Goal: Information Seeking & Learning: Learn about a topic

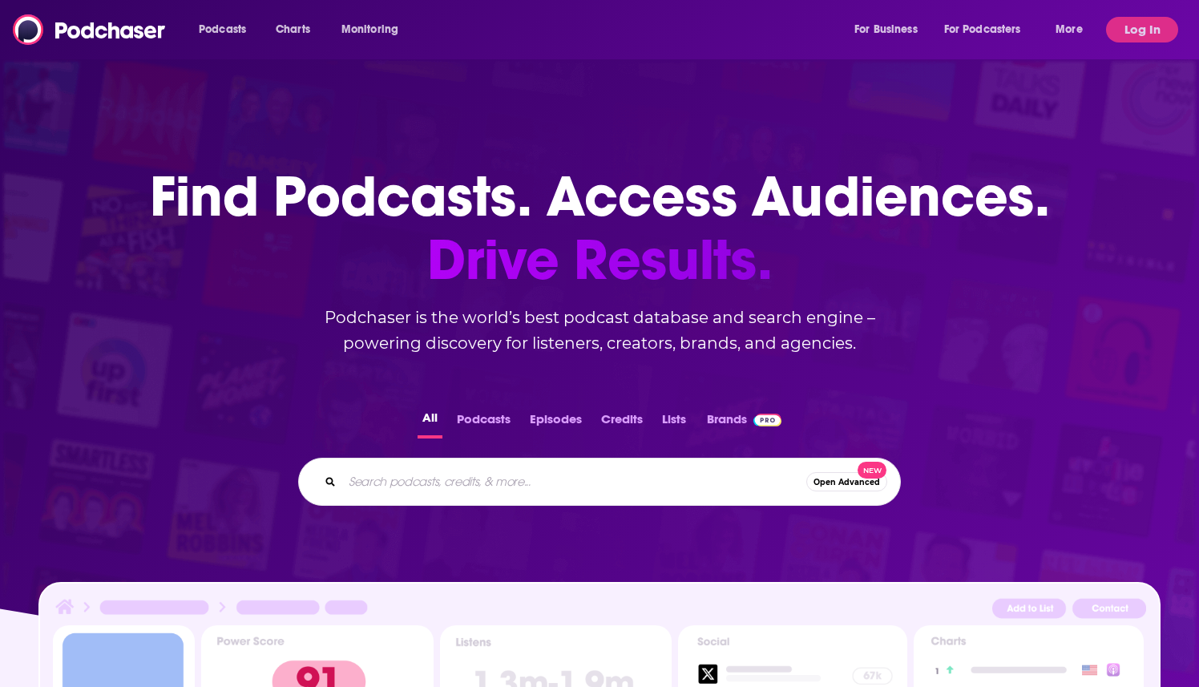
click at [450, 474] on input "Search podcasts, credits, & more..." at bounding box center [574, 482] width 464 height 26
click at [425, 478] on input "Search podcasts, credits, & more..." at bounding box center [574, 482] width 464 height 26
click at [548, 473] on input "Search podcasts, credits, & more..." at bounding box center [574, 482] width 464 height 26
type input "ostrich running"
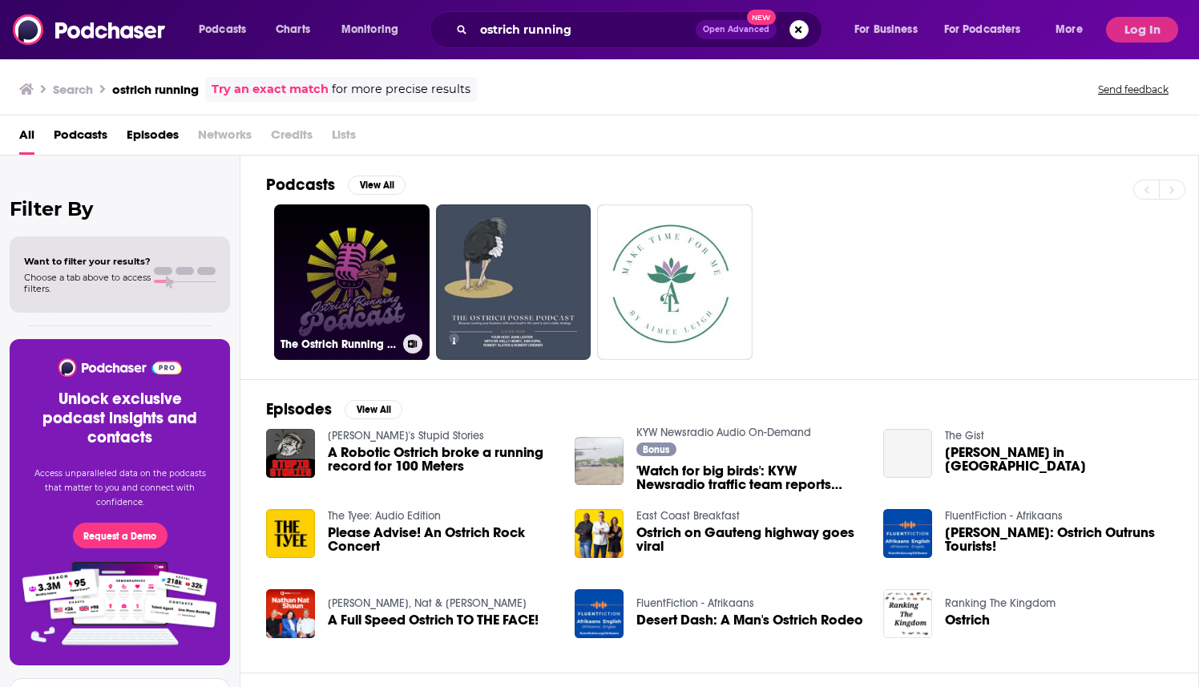
click at [344, 240] on link "The Ostrich Running Podcast" at bounding box center [351, 281] width 155 height 155
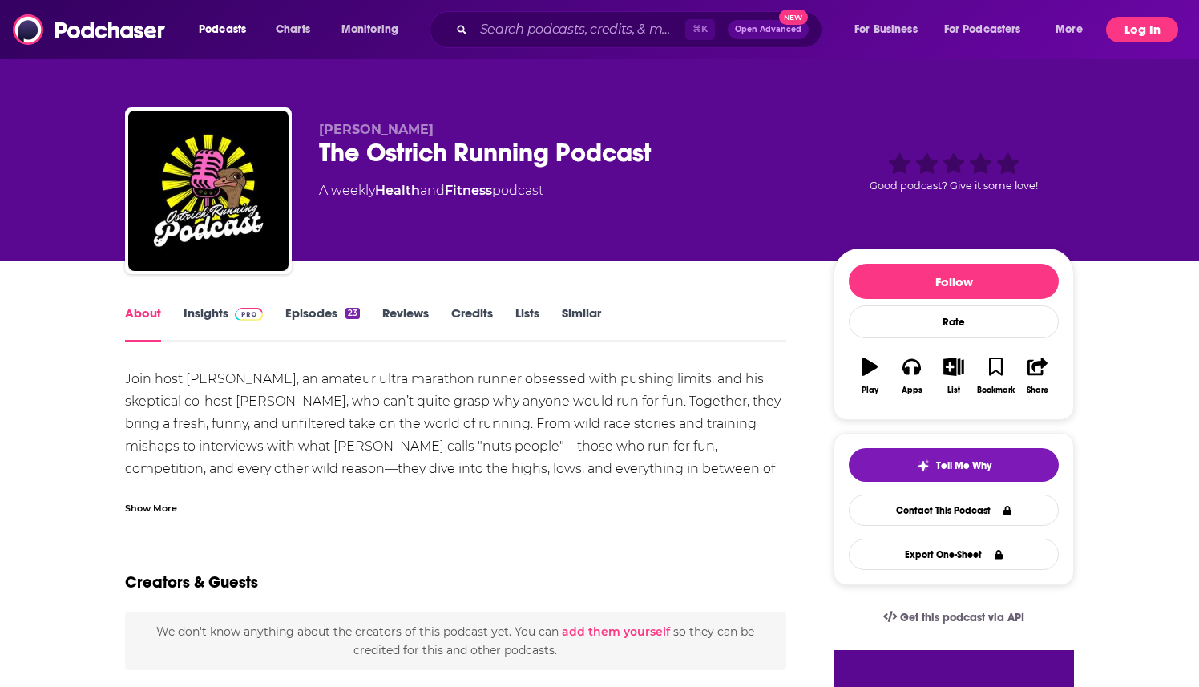
click at [1140, 30] on button "Log In" at bounding box center [1142, 30] width 72 height 26
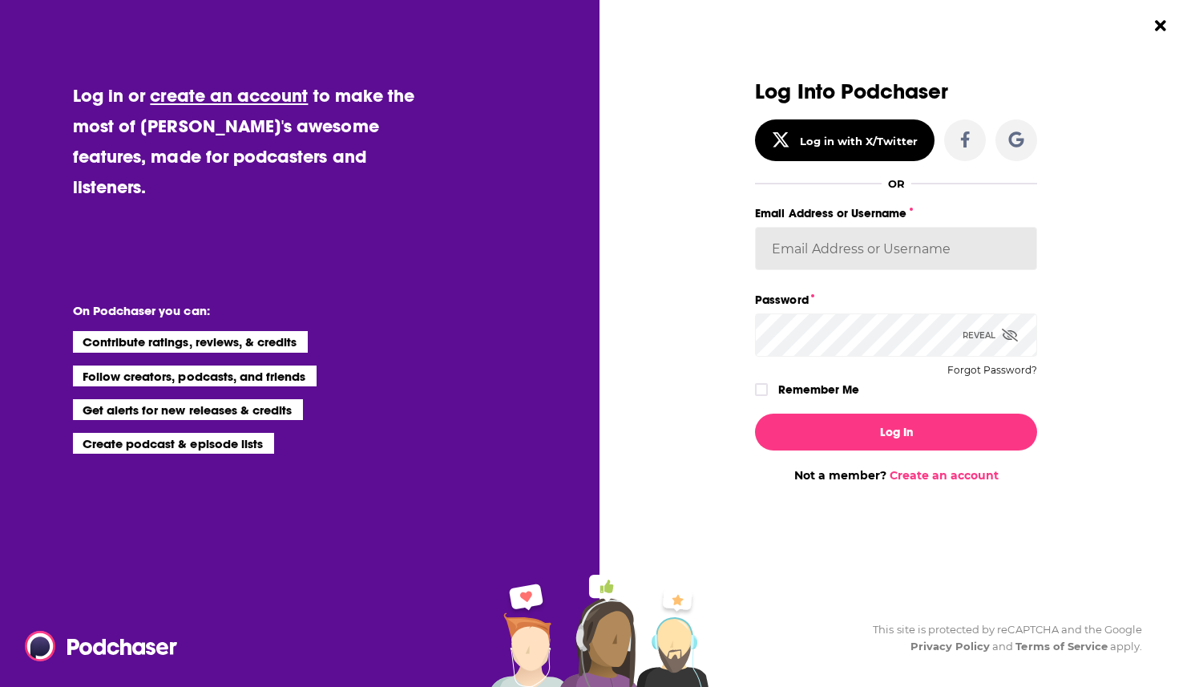
click at [803, 248] on input "Email Address or Username" at bounding box center [896, 248] width 282 height 43
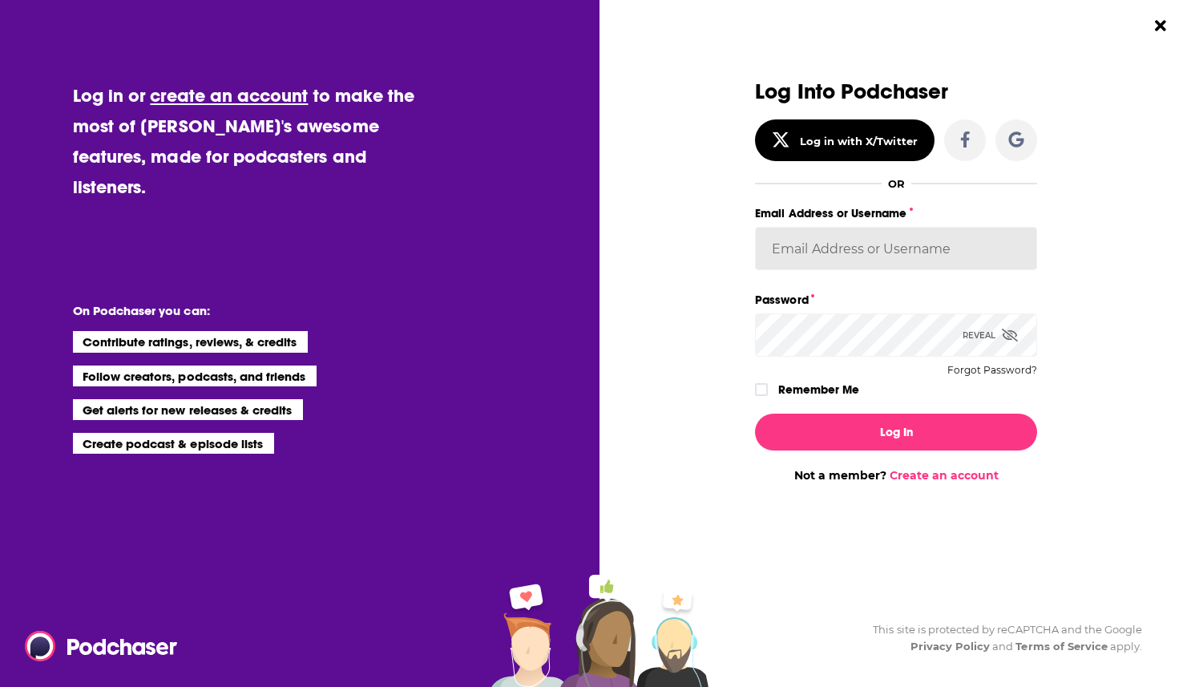
click at [1086, 167] on div "Log Into Podchaser Log in with X/Twitter OR Email Address or Username Password …" at bounding box center [895, 281] width 389 height 402
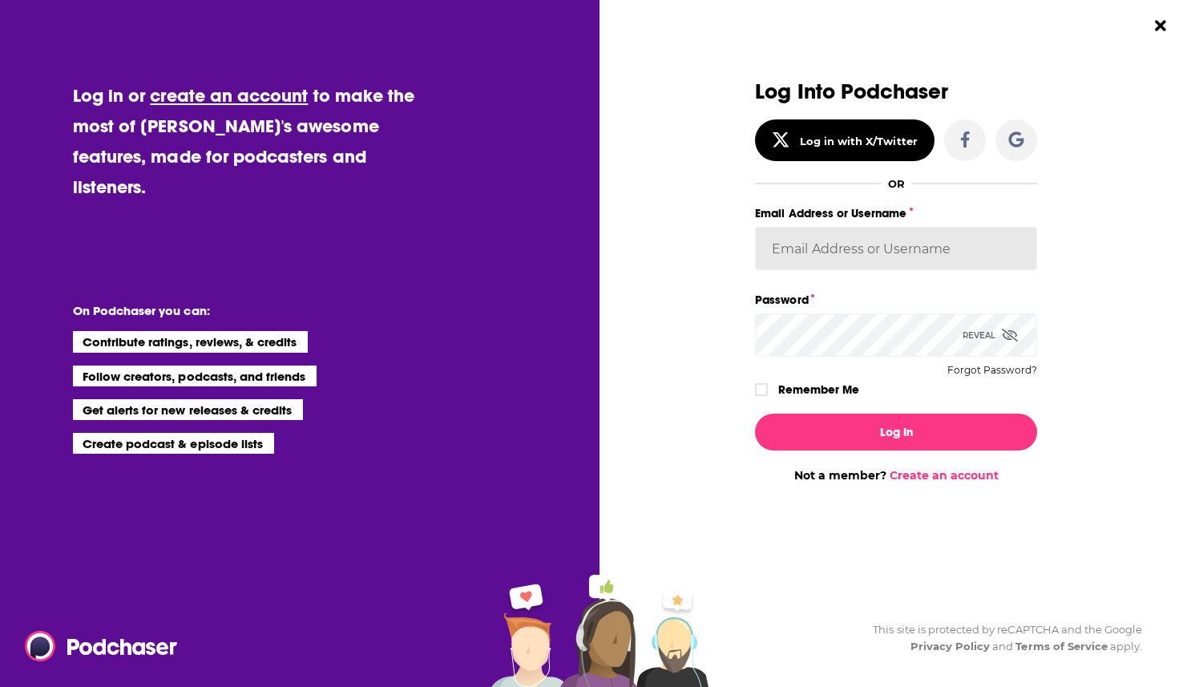
click at [945, 252] on input "Email Address or Username" at bounding box center [896, 248] width 282 height 43
type input "EricBarnett-SupportingCast"
